Goal: Entertainment & Leisure: Consume media (video, audio)

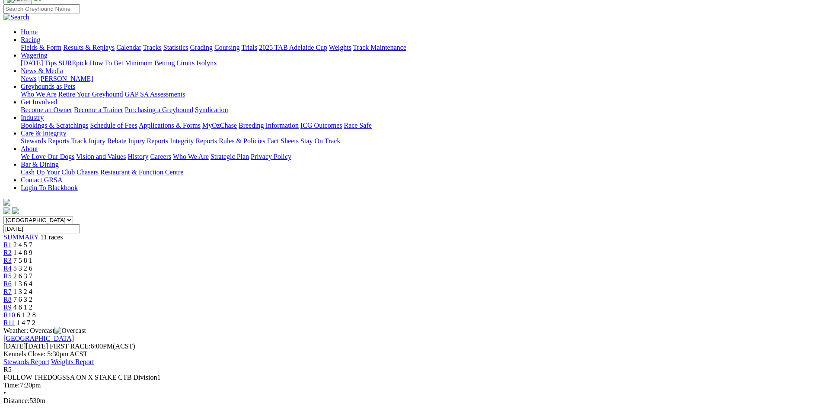
scroll to position [130, 0]
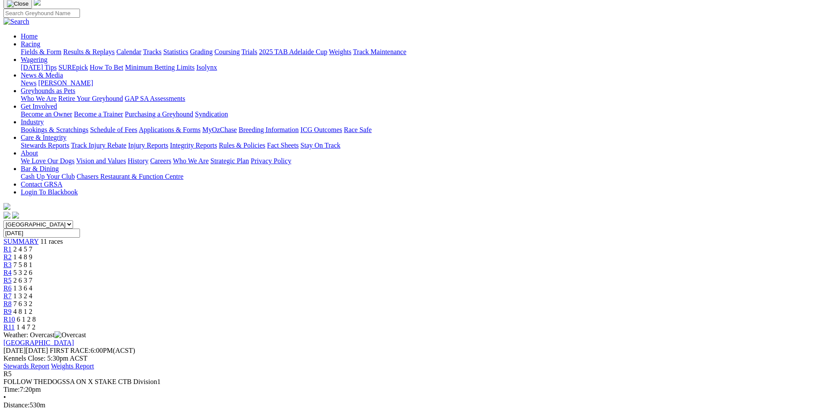
scroll to position [0, 0]
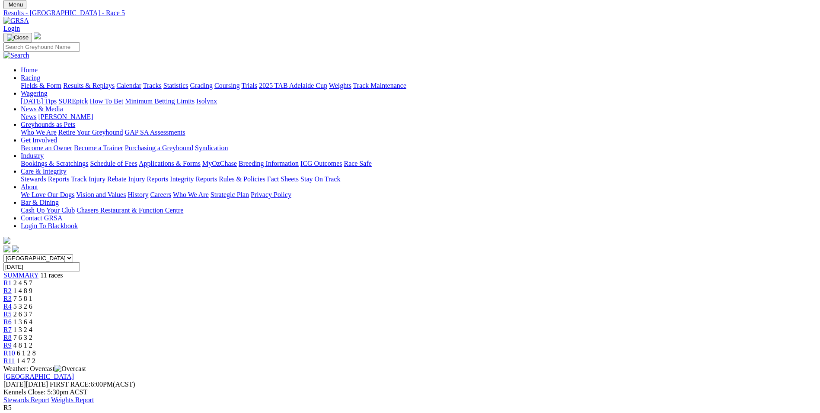
scroll to position [43, 0]
